Goal: Task Accomplishment & Management: Manage account settings

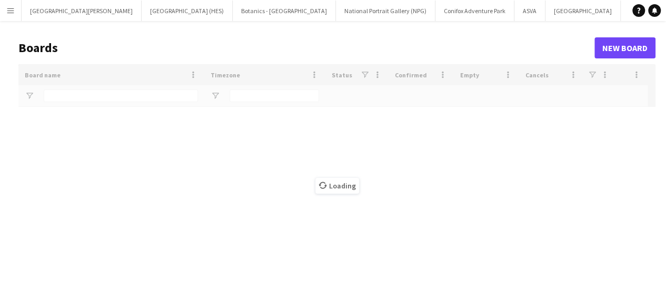
type input "***"
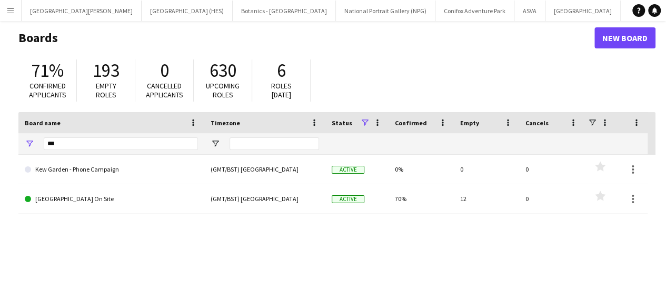
scroll to position [12, 0]
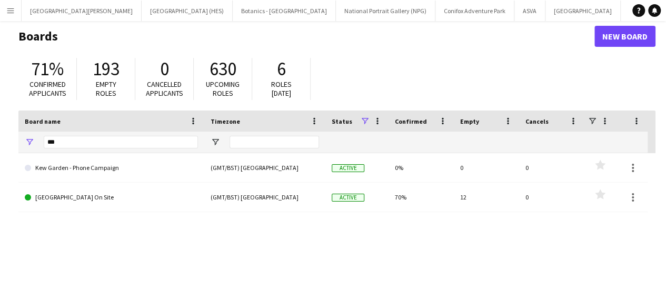
click at [12, 8] on app-icon "Menu" at bounding box center [10, 10] width 8 height 8
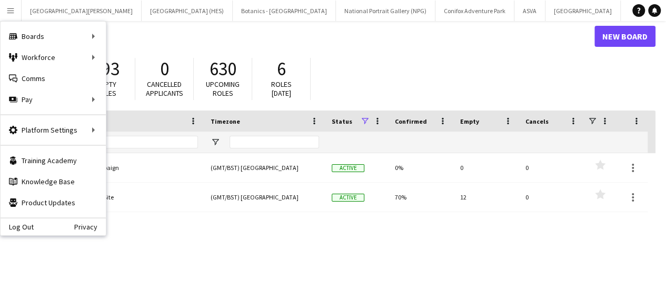
click at [256, 32] on h1 "Boards" at bounding box center [306, 36] width 576 height 16
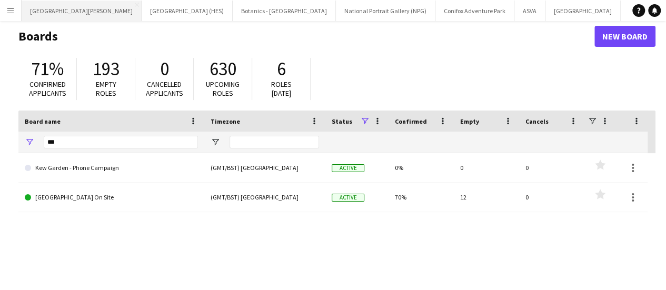
click at [61, 17] on button "[GEOGRAPHIC_DATA][PERSON_NAME] [GEOGRAPHIC_DATA] Close" at bounding box center [82, 11] width 120 height 21
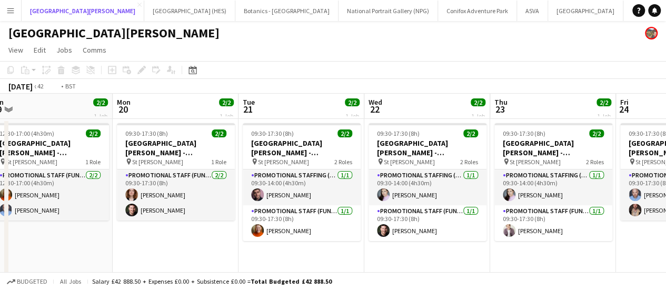
scroll to position [0, 393]
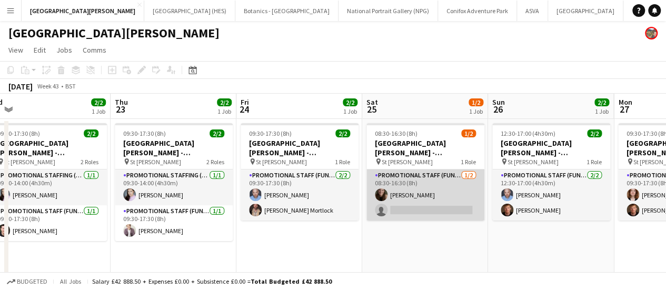
click at [458, 198] on app-card-role "Promotional Staff (Fundraiser) [DATE] 08:30-16:30 (8h) [PERSON_NAME] single-neu…" at bounding box center [425, 195] width 118 height 51
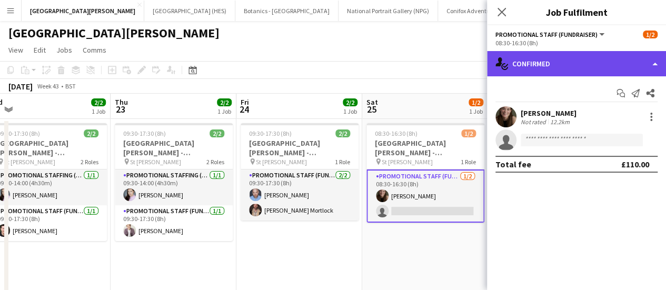
click at [590, 61] on div "single-neutral-actions-check-2 Confirmed" at bounding box center [576, 63] width 179 height 25
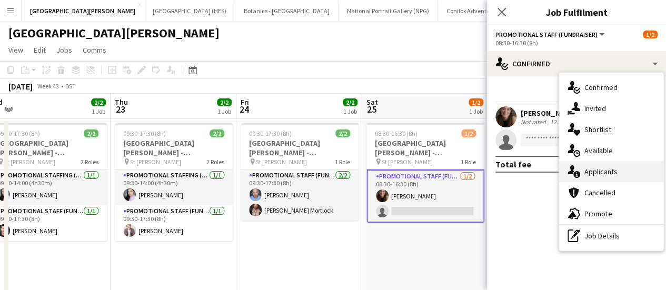
click at [587, 176] on span "Applicants" at bounding box center [600, 171] width 33 height 9
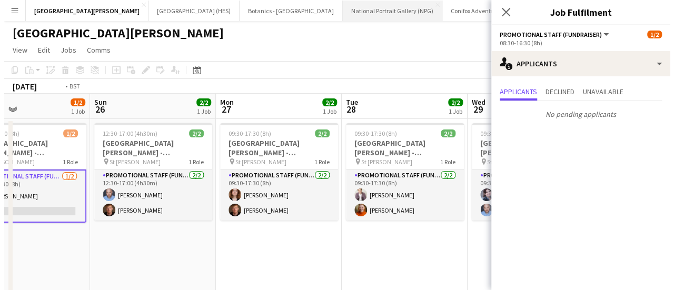
scroll to position [0, 346]
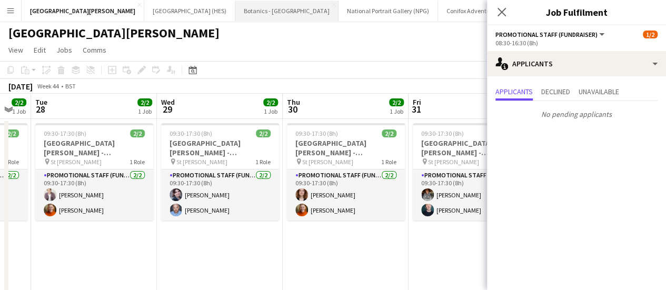
click at [235, 5] on button "Botanics - [GEOGRAPHIC_DATA] Close" at bounding box center [286, 11] width 103 height 21
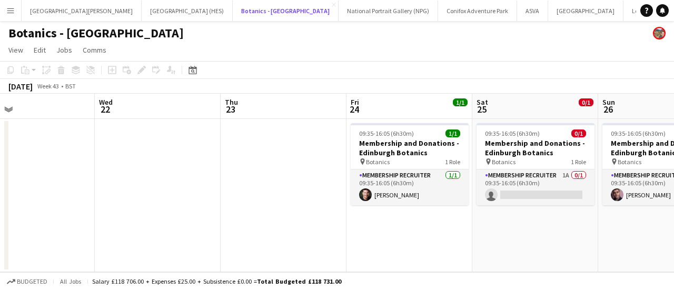
scroll to position [0, 386]
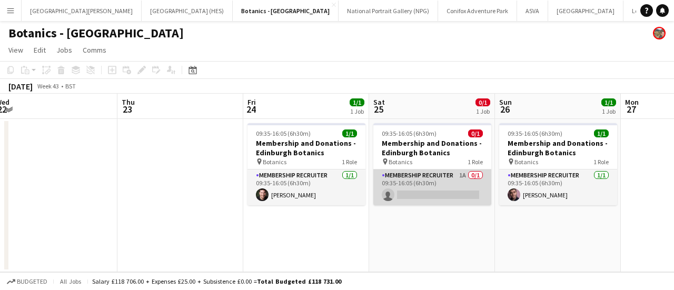
click at [442, 189] on app-card-role "Membership Recruiter 1A 0/1 09:35-16:05 (6h30m) single-neutral-actions" at bounding box center [432, 188] width 118 height 36
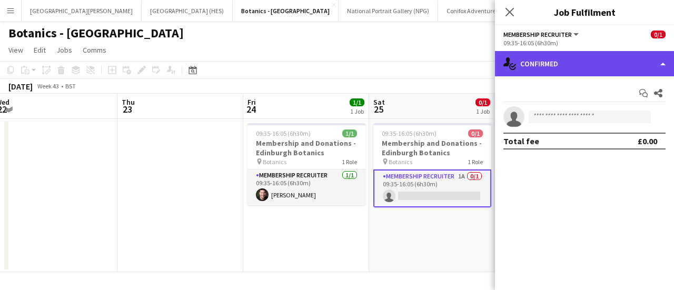
click at [550, 67] on div "single-neutral-actions-check-2 Confirmed" at bounding box center [584, 63] width 179 height 25
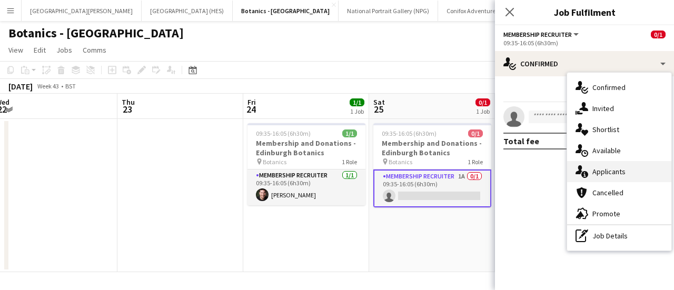
click at [612, 166] on div "single-neutral-actions-information Applicants" at bounding box center [619, 171] width 104 height 21
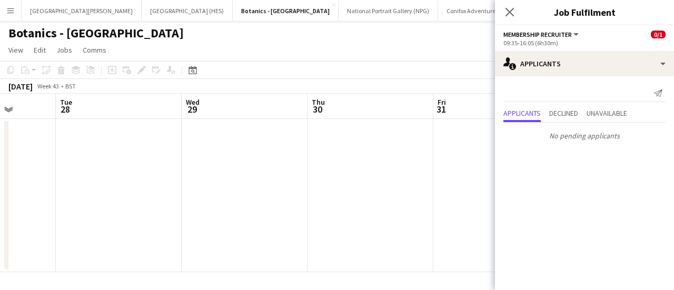
scroll to position [0, 448]
click at [181, 39] on div "Botanics - [GEOGRAPHIC_DATA]" at bounding box center [337, 31] width 674 height 20
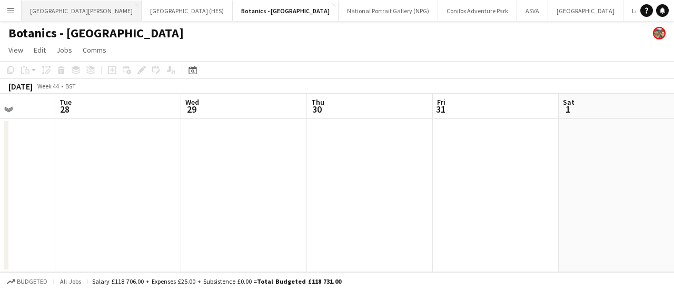
click at [79, 9] on button "[GEOGRAPHIC_DATA][PERSON_NAME] [GEOGRAPHIC_DATA] Close" at bounding box center [82, 11] width 120 height 21
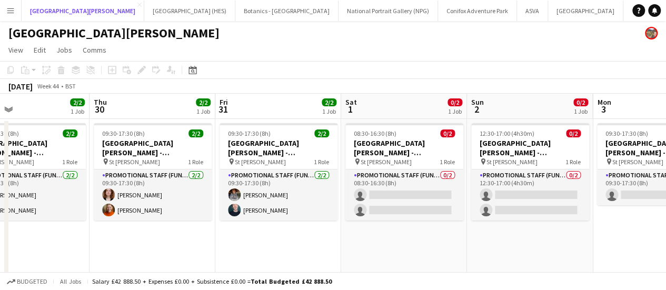
scroll to position [0, 414]
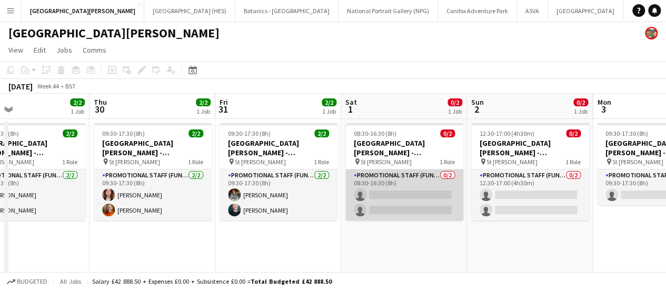
click at [410, 191] on app-card-role "Promotional Staff (Fundraiser) 0/2 08:30-16:30 (8h) single-neutral-actions sing…" at bounding box center [404, 195] width 118 height 51
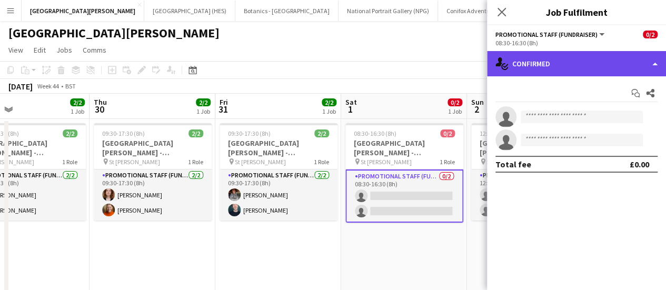
click at [560, 71] on div "single-neutral-actions-check-2 Confirmed" at bounding box center [576, 63] width 179 height 25
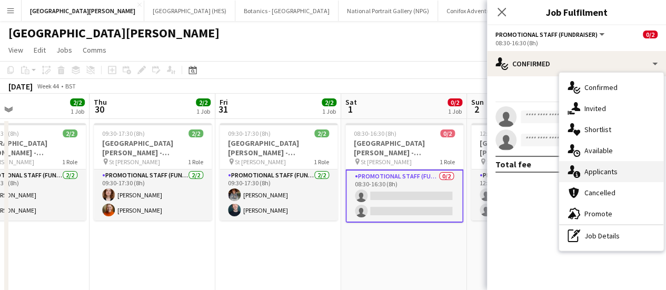
click at [591, 170] on span "Applicants" at bounding box center [600, 171] width 33 height 9
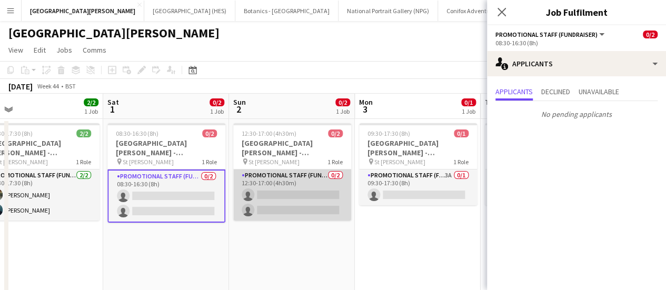
click at [318, 212] on app-card-role "Promotional Staff (Fundraiser) 0/2 12:30-17:00 (4h30m) single-neutral-actions s…" at bounding box center [292, 195] width 118 height 51
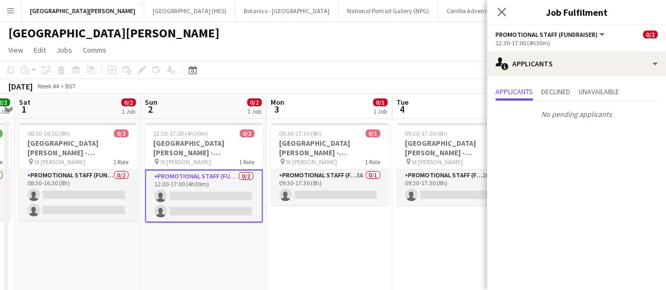
scroll to position [0, 488]
click at [322, 208] on app-date-cell "09:30-17:30 (8h) 0/1 [GEOGRAPHIC_DATA][PERSON_NAME] - Fundraising pin St [PERSO…" at bounding box center [330, 234] width 126 height 231
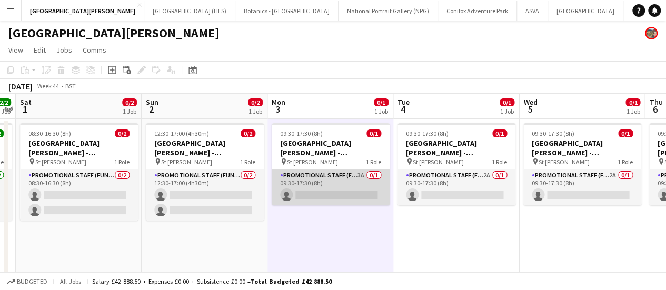
click at [337, 188] on app-card-role "Promotional Staff (Fundraiser) 3A 0/1 09:30-17:30 (8h) single-neutral-actions" at bounding box center [331, 188] width 118 height 36
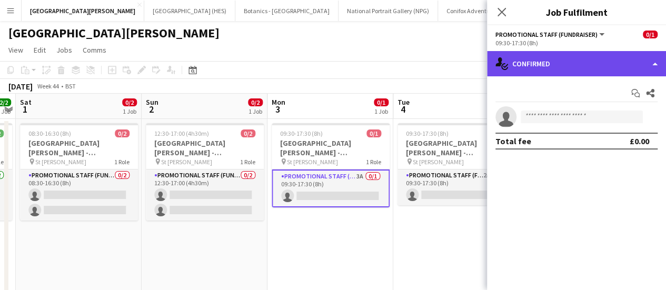
click at [559, 75] on div "single-neutral-actions-check-2 Confirmed" at bounding box center [576, 63] width 179 height 25
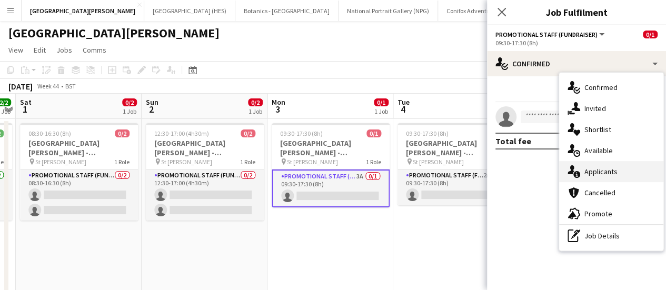
click at [607, 171] on span "Applicants" at bounding box center [600, 171] width 33 height 9
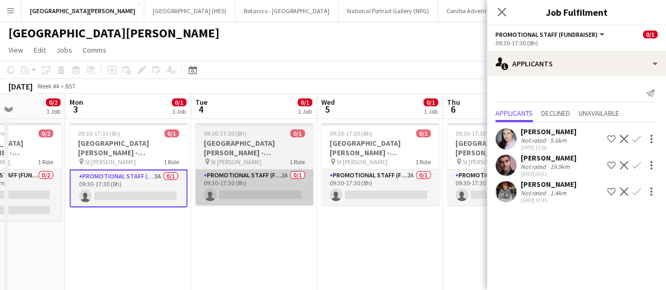
scroll to position [0, 439]
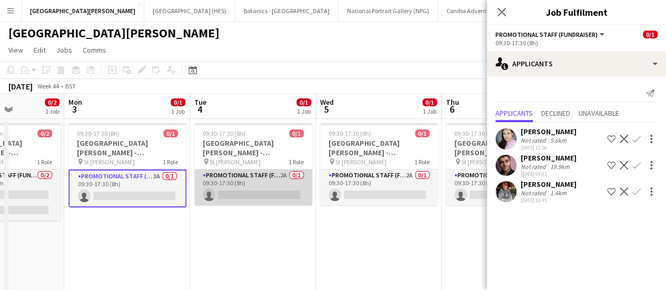
click at [270, 183] on app-card-role "Promotional Staff (Fundraiser) 2A 0/1 09:30-17:30 (8h) single-neutral-actions" at bounding box center [253, 188] width 118 height 36
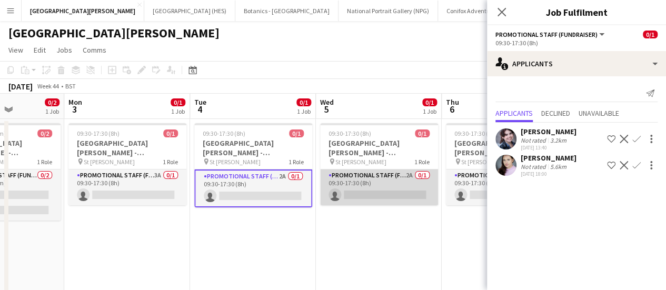
click at [380, 193] on app-card-role "Promotional Staff (Fundraiser) 2A 0/1 09:30-17:30 (8h) single-neutral-actions" at bounding box center [379, 188] width 118 height 36
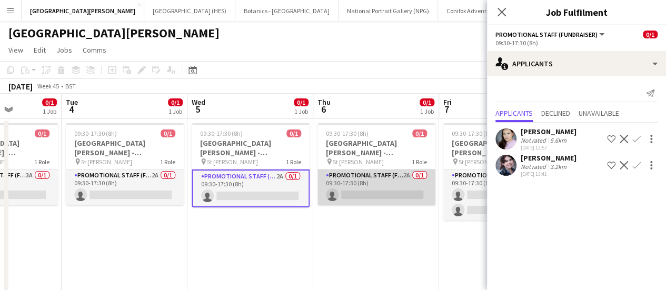
click at [364, 191] on app-card-role "Promotional Staff (Fundraiser) 2A 0/1 09:30-17:30 (8h) single-neutral-actions" at bounding box center [376, 188] width 118 height 36
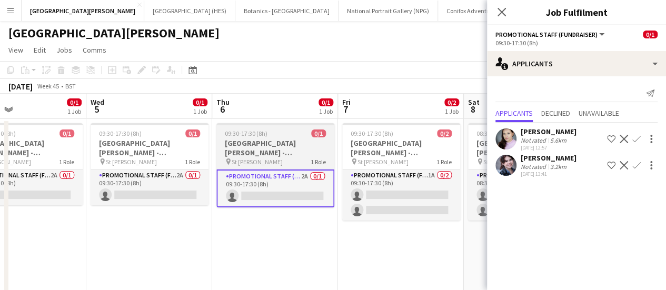
click at [364, 191] on app-card-role "Promotional Staff (Fundraiser) 1A 0/2 09:30-17:30 (8h) single-neutral-actions s…" at bounding box center [401, 195] width 118 height 51
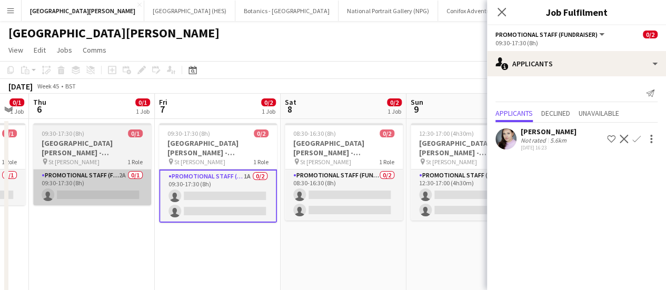
click at [364, 191] on app-card-role "Promotional Staff (Fundraiser) 0/2 08:30-16:30 (8h) single-neutral-actions sing…" at bounding box center [344, 195] width 118 height 51
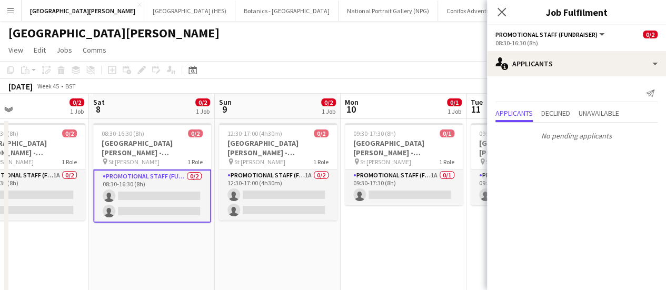
scroll to position [0, 291]
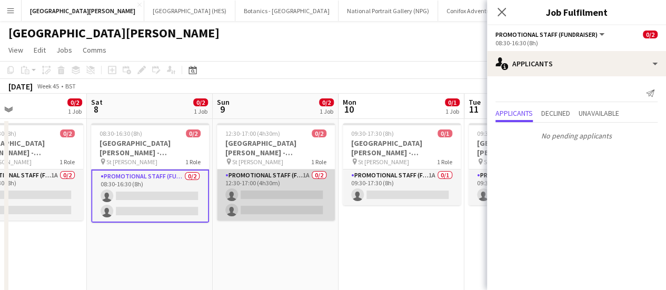
click at [250, 190] on app-card-role "Promotional Staff (Fundraiser) 1A 0/2 12:30-17:00 (4h30m) single-neutral-action…" at bounding box center [276, 195] width 118 height 51
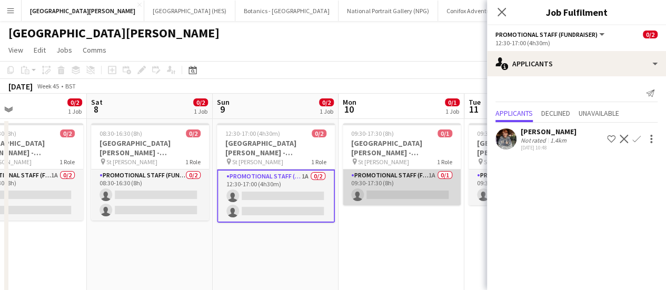
click at [381, 191] on app-card-role "Promotional Staff (Fundraiser) 1A 0/1 09:30-17:30 (8h) single-neutral-actions" at bounding box center [402, 188] width 118 height 36
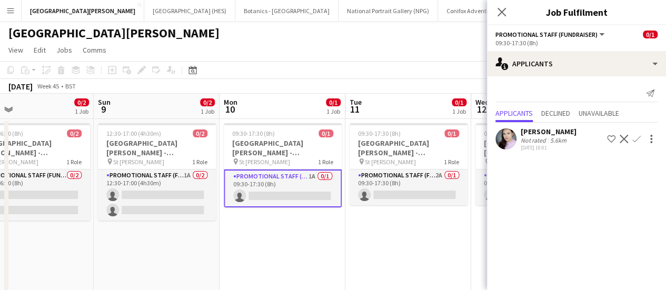
scroll to position [0, 415]
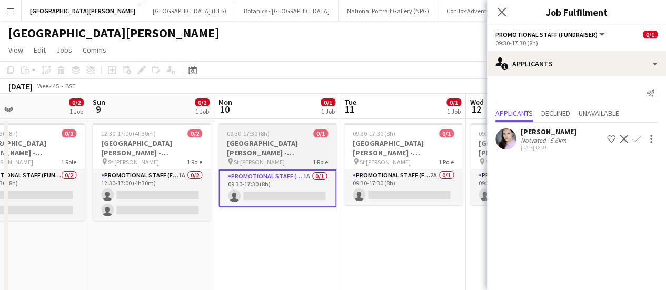
click at [381, 191] on app-card-role "Promotional Staff (Fundraiser) 2A 0/1 09:30-17:30 (8h) single-neutral-actions" at bounding box center [403, 188] width 118 height 36
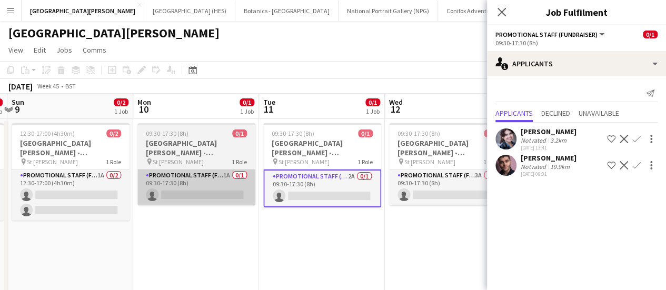
scroll to position [0, 496]
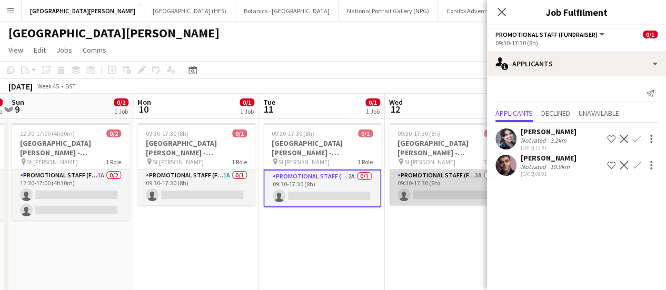
click at [418, 190] on app-card-role "Promotional Staff (Fundraiser) 3A 0/1 09:30-17:30 (8h) single-neutral-actions" at bounding box center [448, 188] width 118 height 36
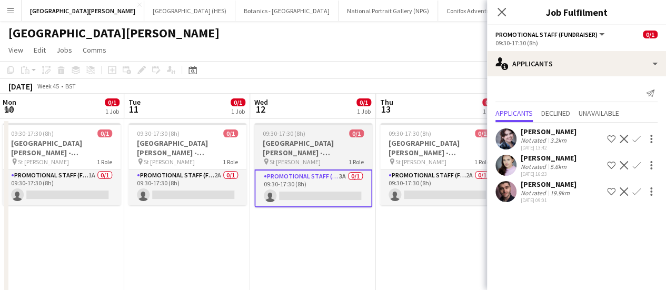
click at [418, 190] on app-card-role "Promotional Staff (Fundraiser) 2A 0/1 09:30-17:30 (8h) single-neutral-actions" at bounding box center [439, 188] width 118 height 36
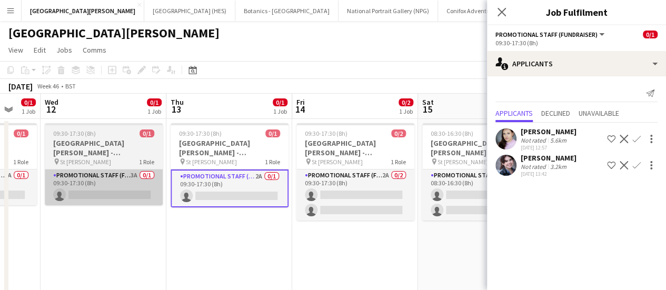
scroll to position [0, 337]
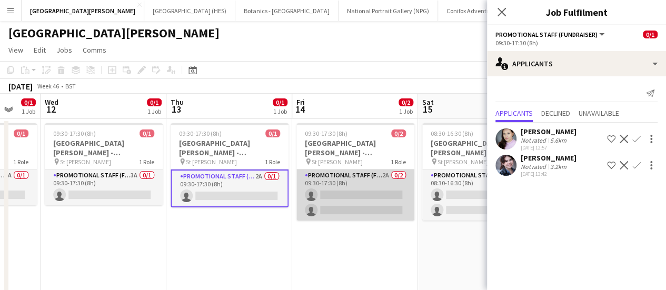
click at [356, 190] on app-card-role "Promotional Staff (Fundraiser) 2A 0/2 09:30-17:30 (8h) single-neutral-actions s…" at bounding box center [355, 195] width 118 height 51
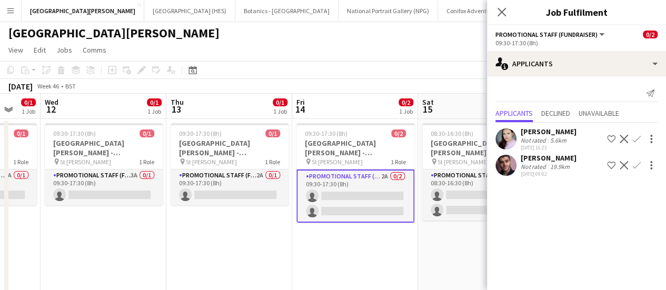
scroll to position [0, 408]
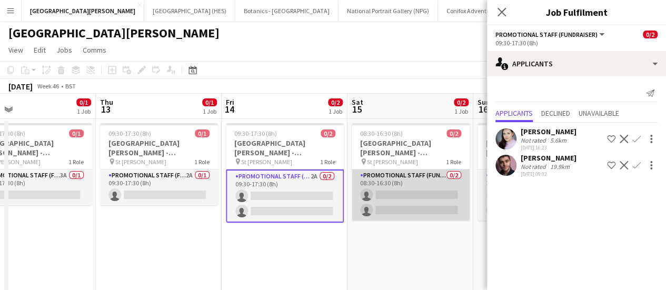
click at [386, 188] on app-card-role "Promotional Staff (Fundraiser) 0/2 08:30-16:30 (8h) single-neutral-actions sing…" at bounding box center [411, 195] width 118 height 51
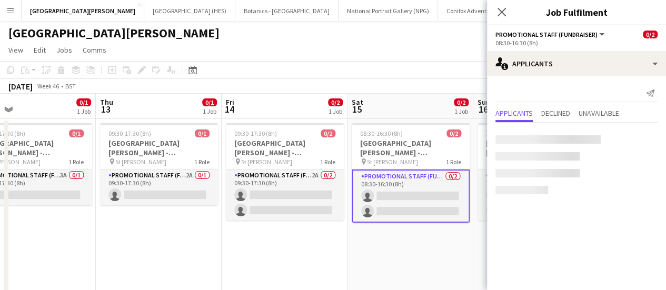
scroll to position [0, 305]
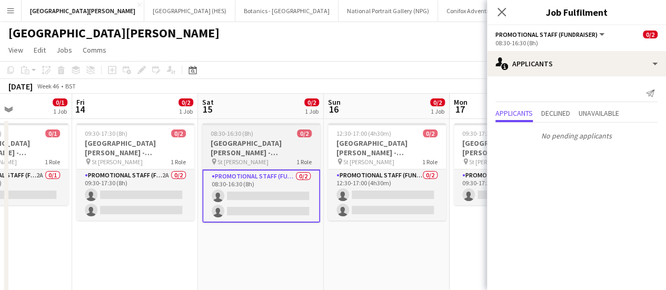
click at [386, 188] on app-card-role "Promotional Staff (Fundraiser) 0/2 12:30-17:00 (4h30m) single-neutral-actions s…" at bounding box center [387, 195] width 118 height 51
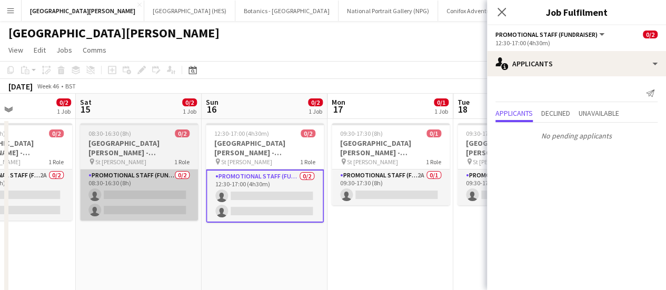
click at [386, 188] on app-card-role "Promotional Staff (Fundraiser) 2A 0/1 09:30-17:30 (8h) single-neutral-actions" at bounding box center [391, 188] width 118 height 36
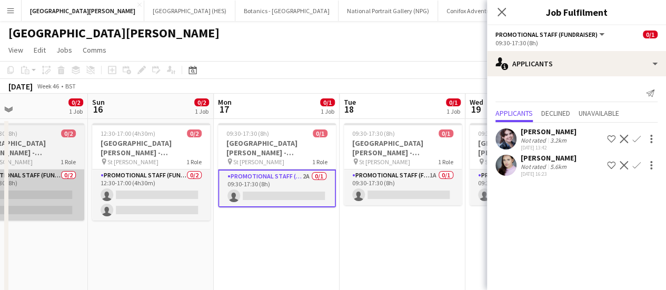
click at [386, 188] on app-card-role "Promotional Staff (Fundraiser) 1A 0/1 09:30-17:30 (8h) single-neutral-actions" at bounding box center [403, 188] width 118 height 36
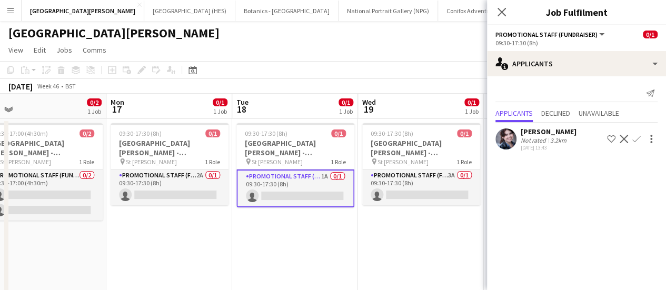
click at [386, 188] on app-card-role "Promotional Staff (Fundraiser) 3A 0/1 09:30-17:30 (8h) single-neutral-actions" at bounding box center [421, 188] width 118 height 36
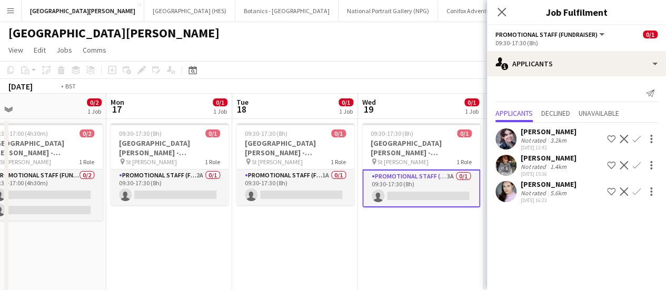
scroll to position [0, 286]
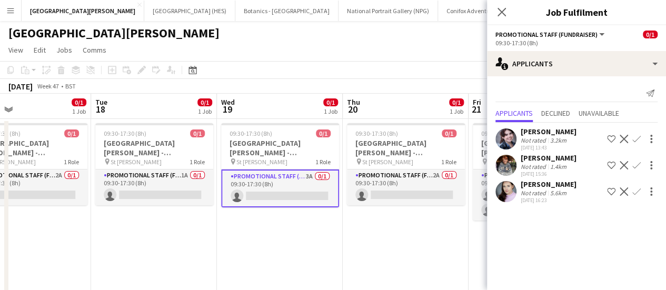
click at [386, 188] on app-card-role "Promotional Staff (Fundraiser) 2A 0/1 09:30-17:30 (8h) single-neutral-actions" at bounding box center [406, 188] width 118 height 36
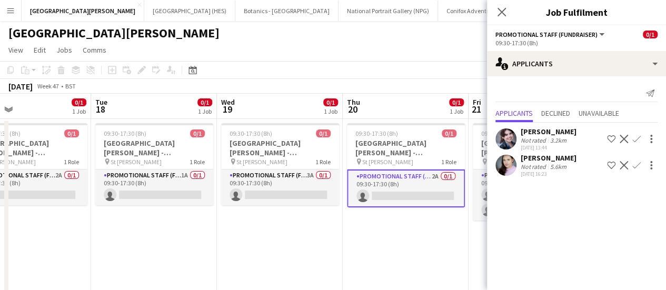
scroll to position [0, 418]
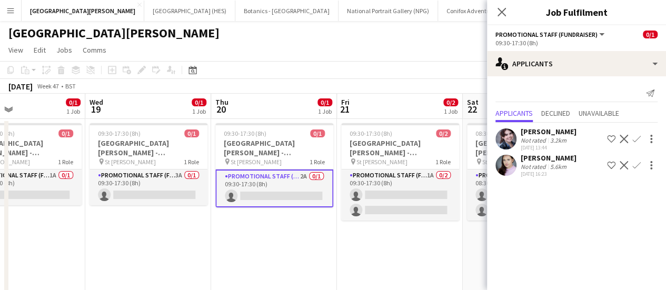
click at [386, 188] on app-card-role "Promotional Staff (Fundraiser) 1A 0/2 09:30-17:30 (8h) single-neutral-actions s…" at bounding box center [400, 195] width 118 height 51
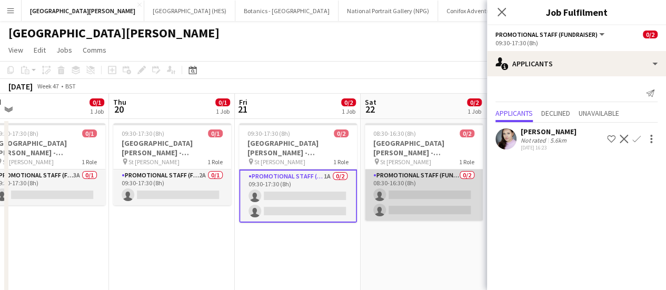
click at [409, 190] on app-card-role "Promotional Staff (Fundraiser) 0/2 08:30-16:30 (8h) single-neutral-actions sing…" at bounding box center [424, 195] width 118 height 51
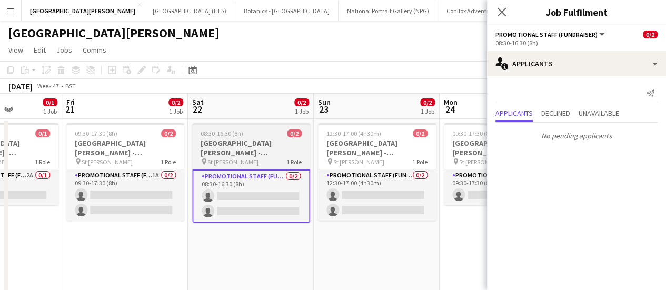
click at [409, 190] on app-card-role "Promotional Staff (Fundraiser) 0/2 12:30-17:00 (4h30m) single-neutral-actions s…" at bounding box center [377, 195] width 118 height 51
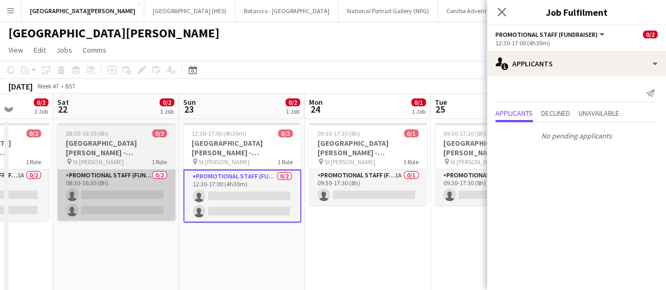
click at [409, 190] on app-card-role "Promotional Staff (Fundraiser) 1A 0/1 09:30-17:30 (8h) single-neutral-actions" at bounding box center [368, 188] width 118 height 36
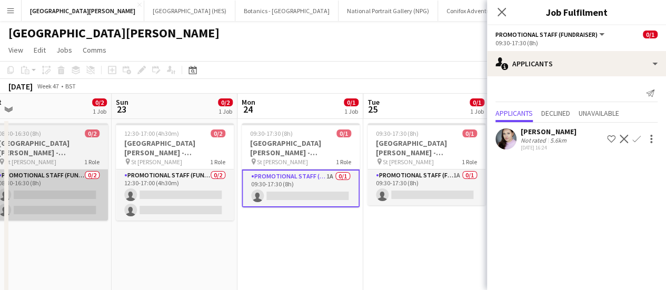
click at [409, 190] on app-card-role "Promotional Staff (Fundraiser) 1A 0/1 09:30-17:30 (8h) single-neutral-actions" at bounding box center [427, 188] width 118 height 36
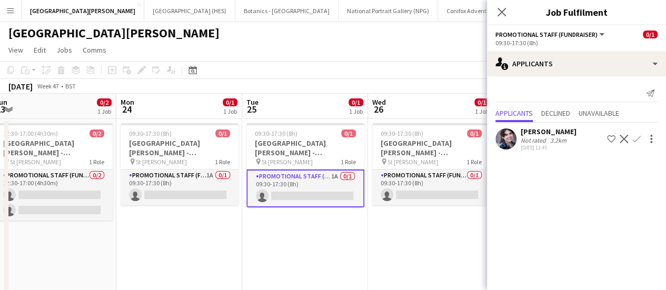
click at [409, 190] on app-card-role "Promotional Staff (Fundraiser) 0/1 09:30-17:30 (8h) single-neutral-actions" at bounding box center [431, 188] width 118 height 36
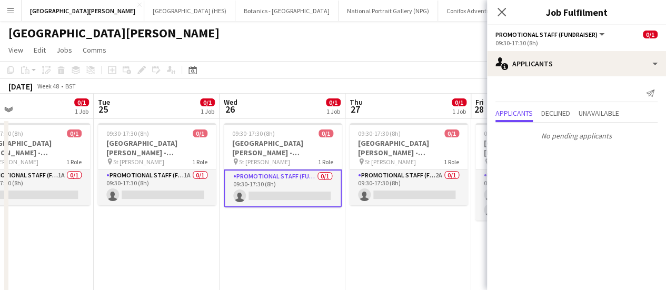
scroll to position [0, 411]
click at [409, 190] on app-card-role "Promotional Staff (Fundraiser) 2A 0/1 09:30-17:30 (8h) single-neutral-actions" at bounding box center [408, 188] width 118 height 36
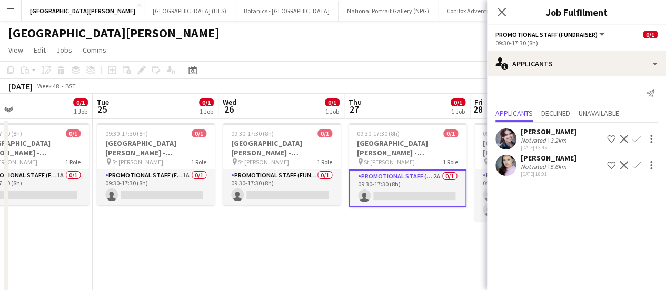
scroll to position [0, 298]
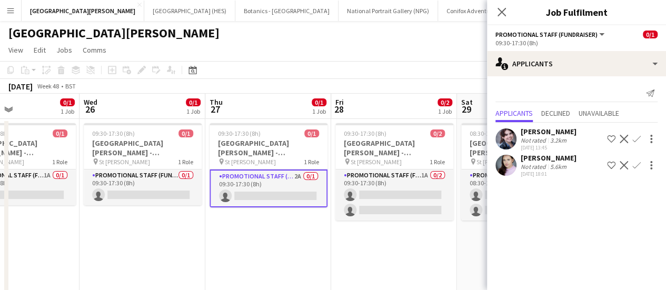
click at [409, 190] on app-card-role "Promotional Staff (Fundraiser) 1A 0/2 09:30-17:30 (8h) single-neutral-actions s…" at bounding box center [394, 195] width 118 height 51
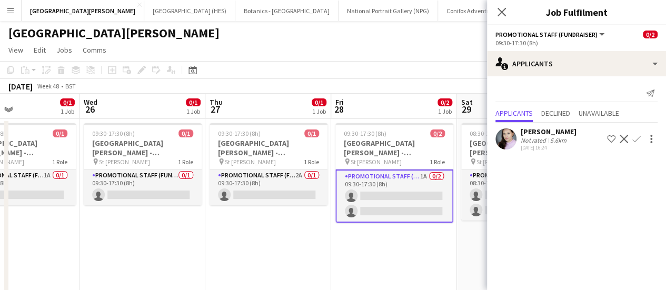
scroll to position [0, 449]
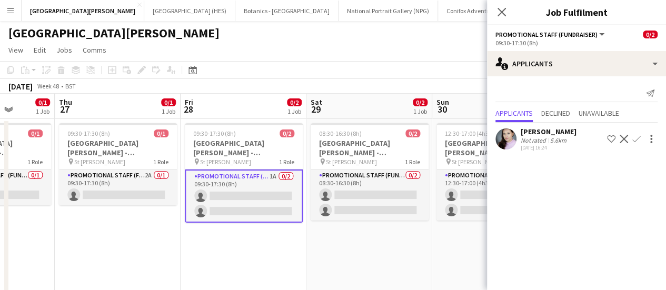
click at [409, 190] on app-card-role "Promotional Staff (Fundraiser) 0/2 08:30-16:30 (8h) single-neutral-actions sing…" at bounding box center [370, 195] width 118 height 51
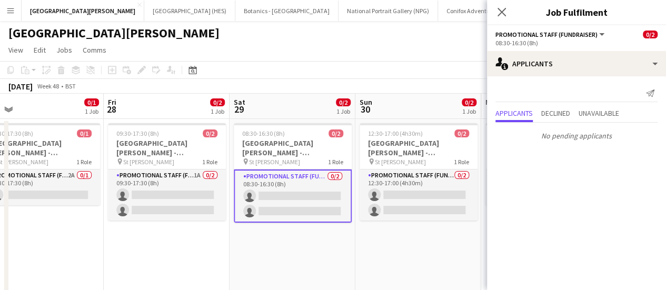
click at [409, 190] on app-card-role "Promotional Staff (Fundraiser) 0/2 12:30-17:00 (4h30m) single-neutral-actions s…" at bounding box center [419, 195] width 118 height 51
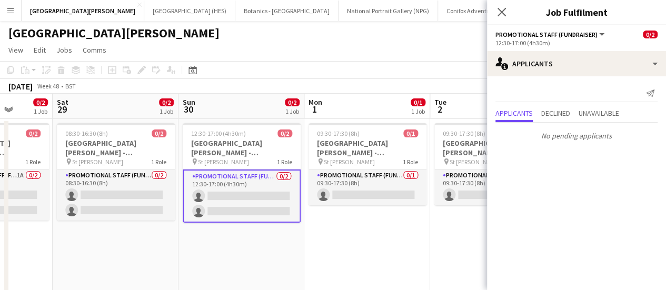
click at [409, 190] on app-card-role "Promotional Staff (Fundraiser) 0/1 09:30-17:30 (8h) single-neutral-actions" at bounding box center [368, 188] width 118 height 36
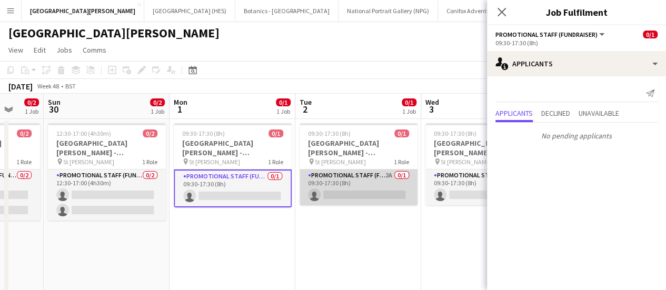
scroll to position [0, 339]
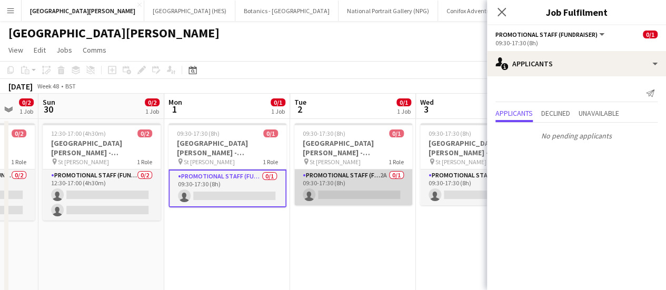
click at [341, 192] on app-card-role "Promotional Staff (Fundraiser) 2A 0/1 09:30-17:30 (8h) single-neutral-actions" at bounding box center [353, 188] width 118 height 36
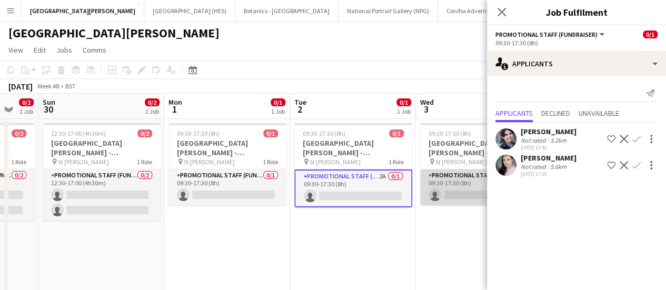
click at [443, 192] on app-card-role "Promotional Staff (Fundraiser) 2A 0/1 09:30-17:30 (8h) single-neutral-actions" at bounding box center [479, 188] width 118 height 36
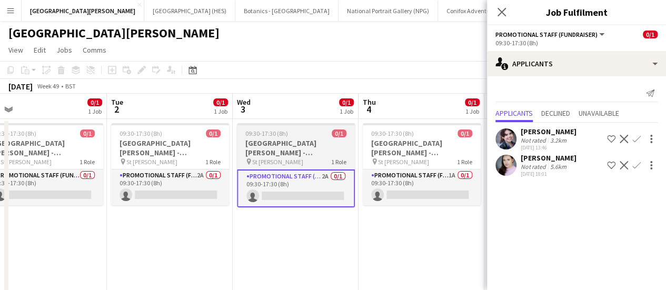
click at [443, 192] on app-card-role "Promotional Staff (Fundraiser) 1A 0/1 09:30-17:30 (8h) single-neutral-actions" at bounding box center [422, 188] width 118 height 36
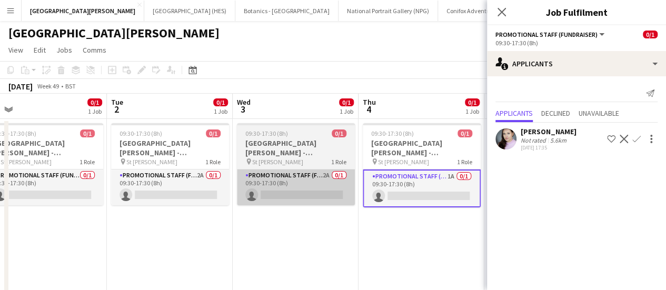
scroll to position [0, 379]
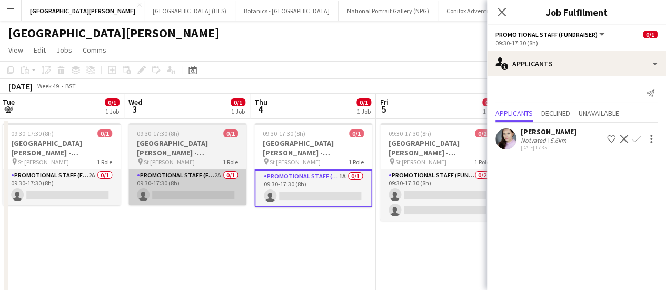
click at [443, 192] on app-card-role "Promotional Staff (Fundraiser) 0/2 09:30-17:30 (8h) single-neutral-actions sing…" at bounding box center [439, 195] width 118 height 51
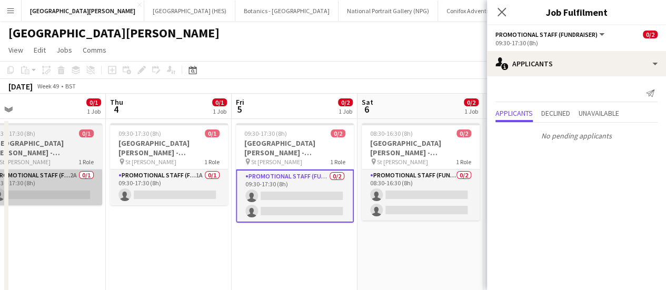
click at [443, 192] on app-card-role "Promotional Staff (Fundraiser) 0/2 08:30-16:30 (8h) single-neutral-actions sing…" at bounding box center [421, 195] width 118 height 51
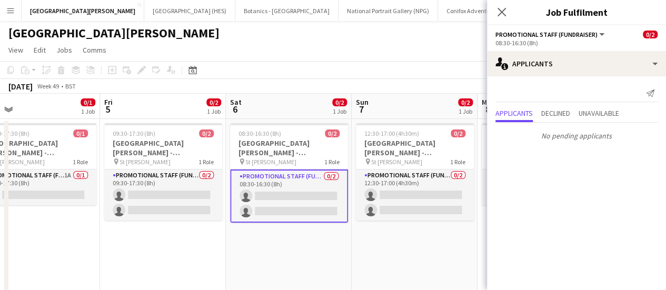
click at [443, 192] on app-card-role "Promotional Staff (Fundraiser) 0/2 12:30-17:00 (4h30m) single-neutral-actions s…" at bounding box center [415, 195] width 118 height 51
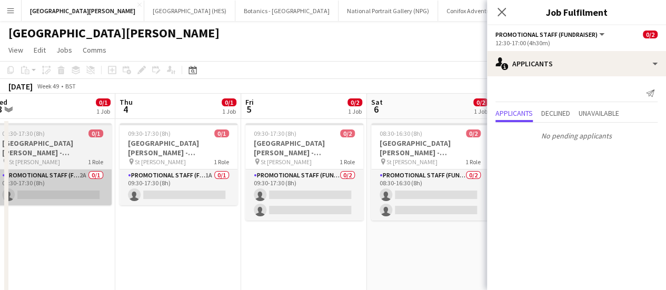
scroll to position [0, 279]
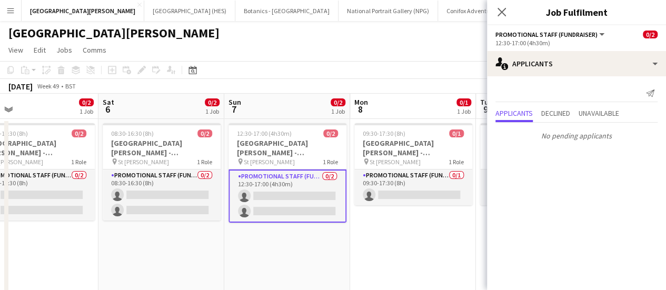
click at [443, 192] on app-card-role "Promotional Staff (Fundraiser) 0/1 09:30-17:30 (8h) single-neutral-actions" at bounding box center [413, 188] width 118 height 36
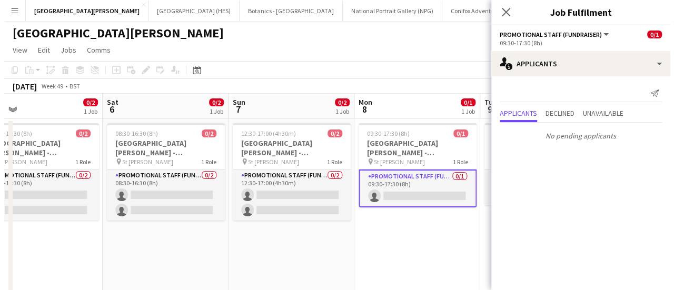
scroll to position [0, 409]
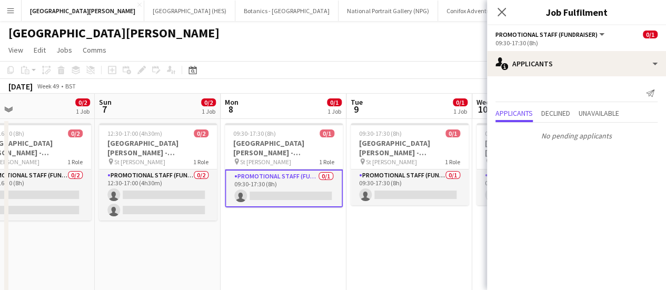
click at [443, 192] on app-card-role "Promotional Staff (Fundraiser) 0/1 09:30-17:30 (8h) single-neutral-actions" at bounding box center [410, 188] width 118 height 36
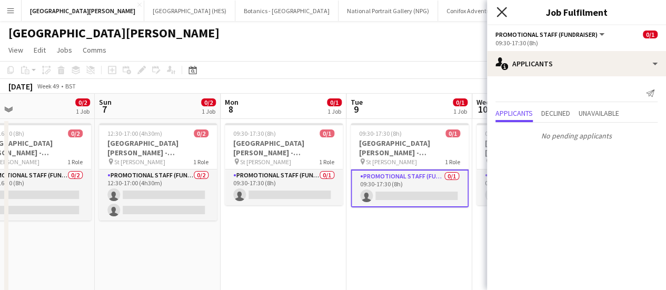
click at [502, 9] on icon "Close pop-in" at bounding box center [502, 12] width 10 height 10
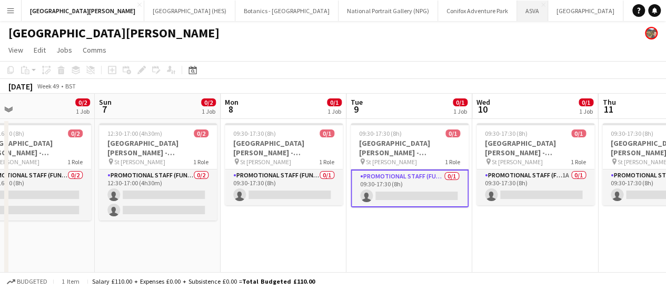
click at [517, 17] on button "ASVA Close" at bounding box center [532, 11] width 31 height 21
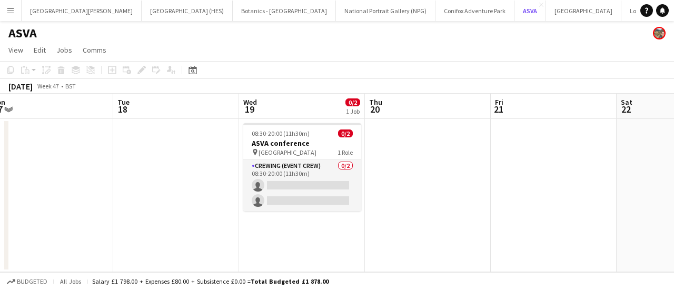
scroll to position [0, 267]
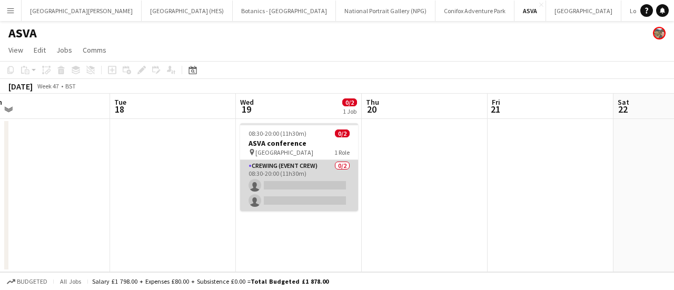
click at [303, 182] on app-card-role "Crewing (Event Crew) 0/2 08:30-20:00 (11h30m) single-neutral-actions single-neu…" at bounding box center [299, 185] width 118 height 51
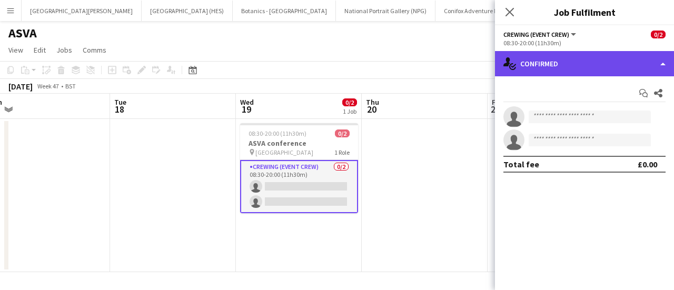
click at [568, 58] on div "single-neutral-actions-check-2 Confirmed" at bounding box center [584, 63] width 179 height 25
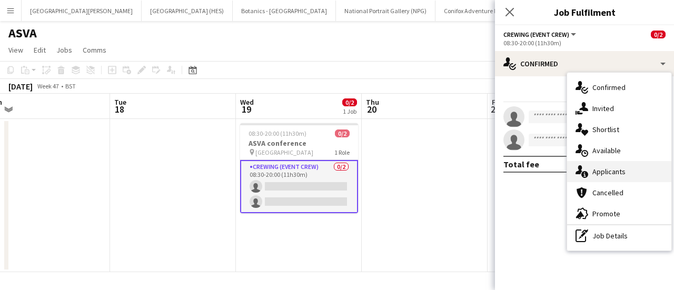
click at [595, 167] on span "Applicants" at bounding box center [608, 171] width 33 height 9
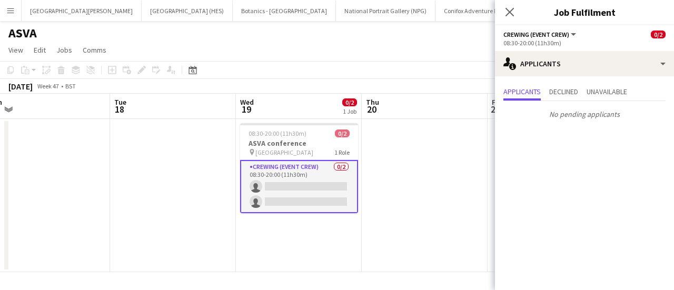
click at [333, 58] on app-page-menu "View Day view expanded Day view collapsed Month view Date picker Jump to [DATE]…" at bounding box center [337, 51] width 674 height 20
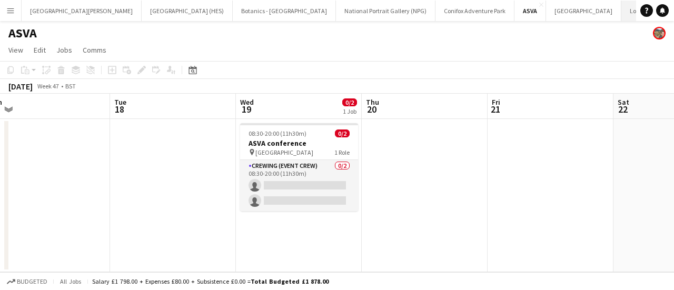
click at [621, 16] on button "London Standby Close" at bounding box center [652, 11] width 62 height 21
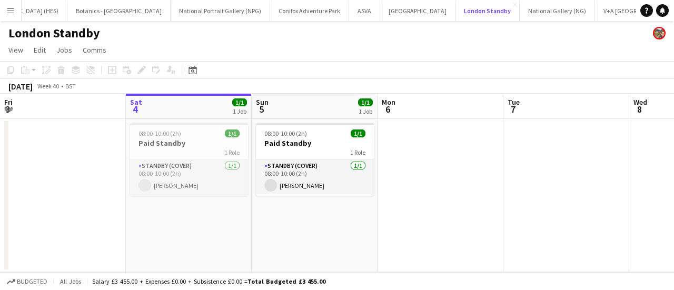
scroll to position [0, 202]
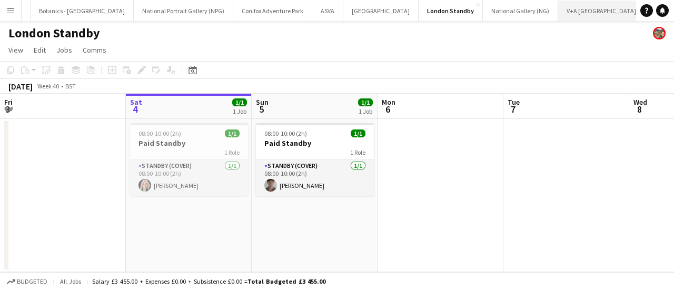
click at [558, 16] on button "V+A Dundee Close" at bounding box center [601, 11] width 87 height 21
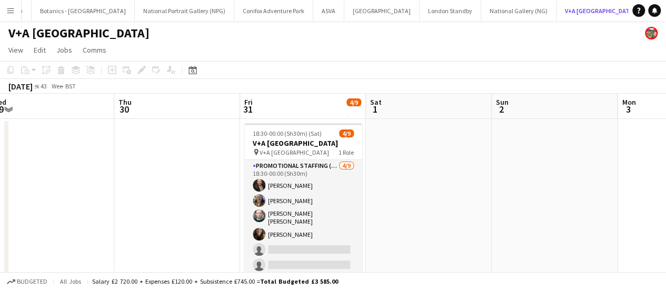
scroll to position [0, 406]
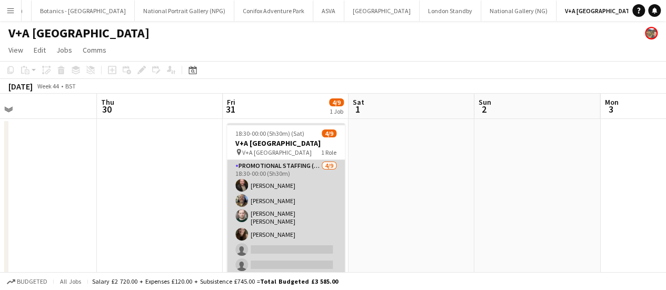
click at [322, 203] on app-card-role "Promotional Staffing (Exhibition Host) [DATE] 18:30-00:00 (5h30m) [PERSON_NAME]…" at bounding box center [286, 240] width 118 height 161
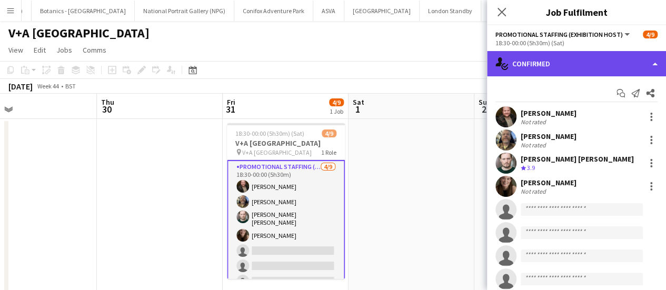
click at [559, 68] on div "single-neutral-actions-check-2 Confirmed" at bounding box center [576, 63] width 179 height 25
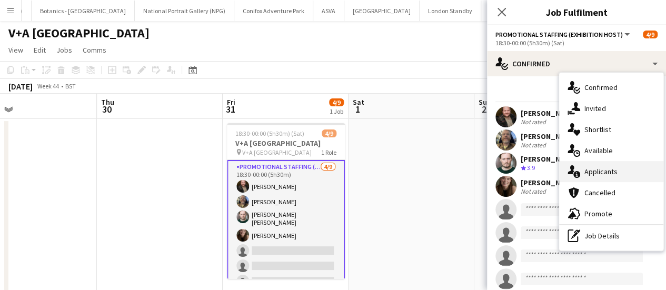
click at [609, 173] on span "Applicants" at bounding box center [600, 171] width 33 height 9
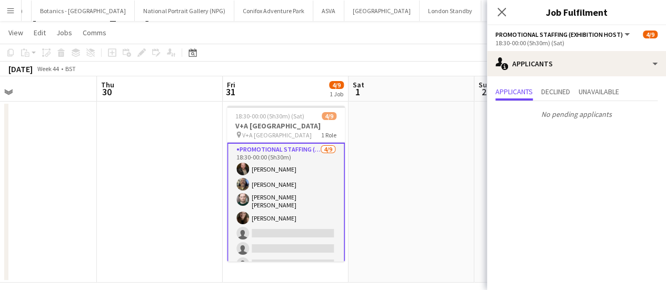
scroll to position [18, 0]
click at [325, 35] on app-page-menu "View Day view expanded Day view collapsed Month view Date picker Jump to [DATE]…" at bounding box center [333, 33] width 666 height 20
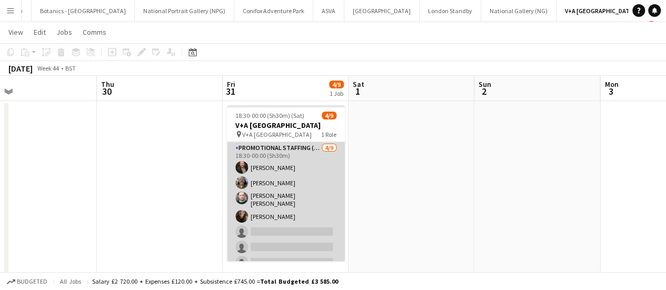
scroll to position [38, 0]
